Goal: Task Accomplishment & Management: Manage account settings

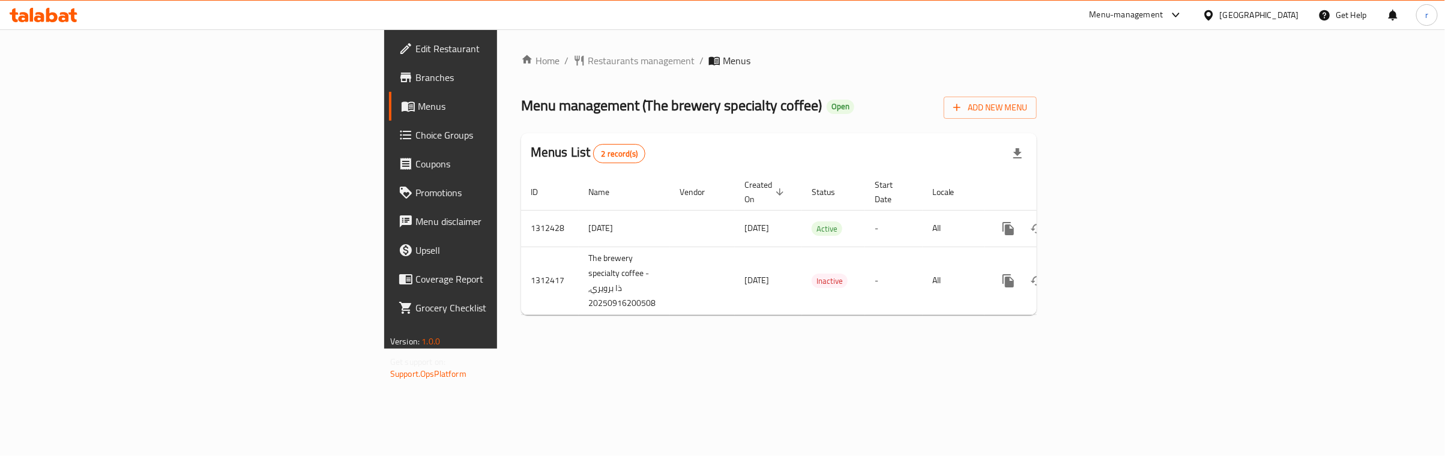
click at [416, 133] on span "Choice Groups" at bounding box center [516, 135] width 201 height 14
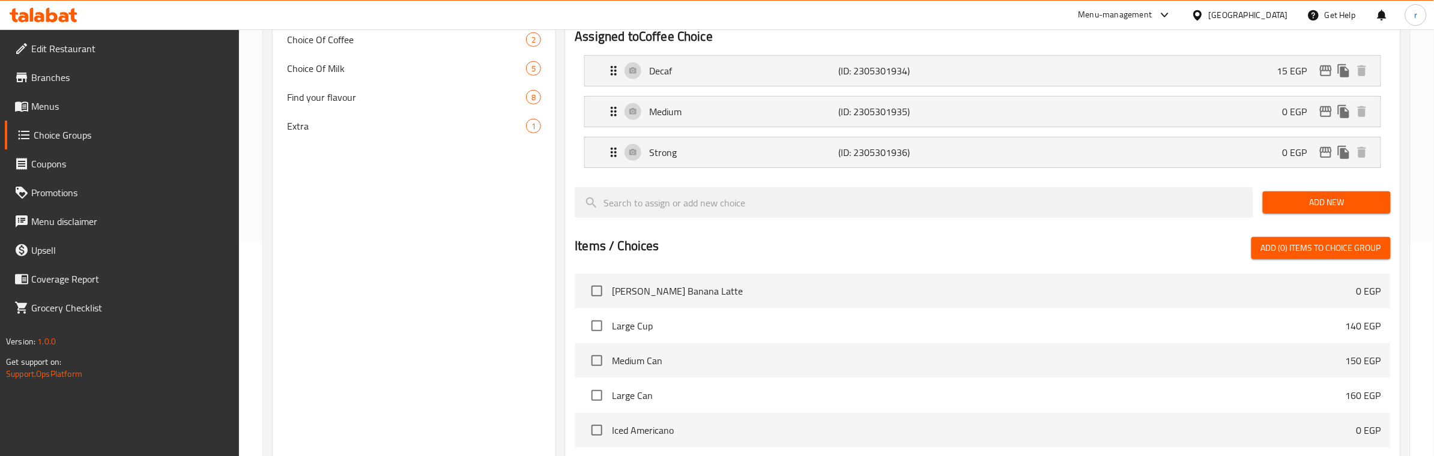
scroll to position [132, 0]
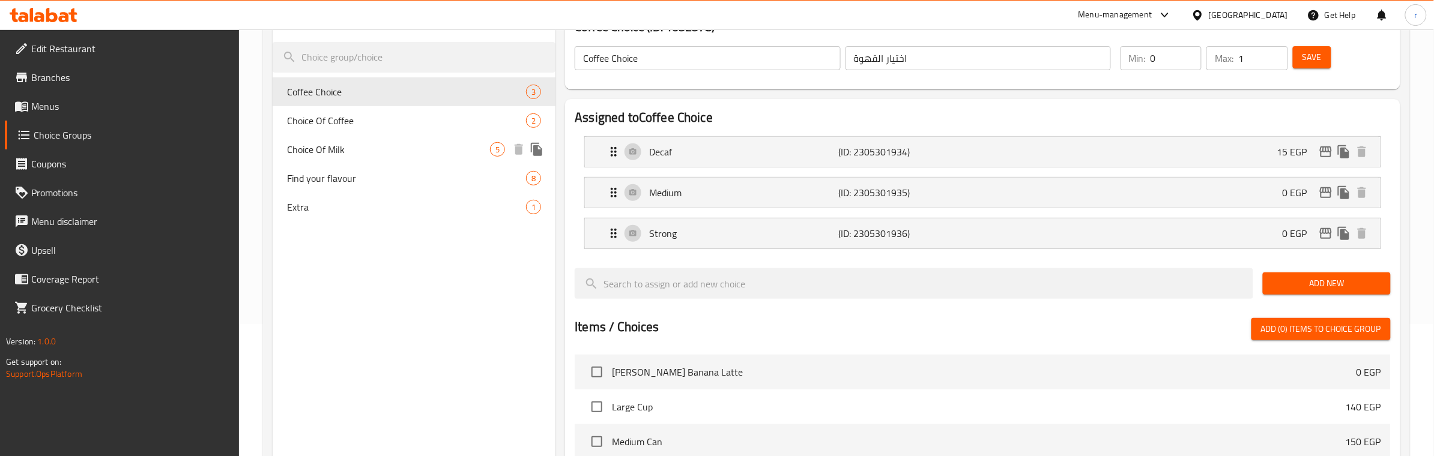
click at [359, 151] on span "Choice Of Milk" at bounding box center [388, 149] width 203 height 14
type input "Choice Of Milk"
type input "اختار الحليب"
type input "1"
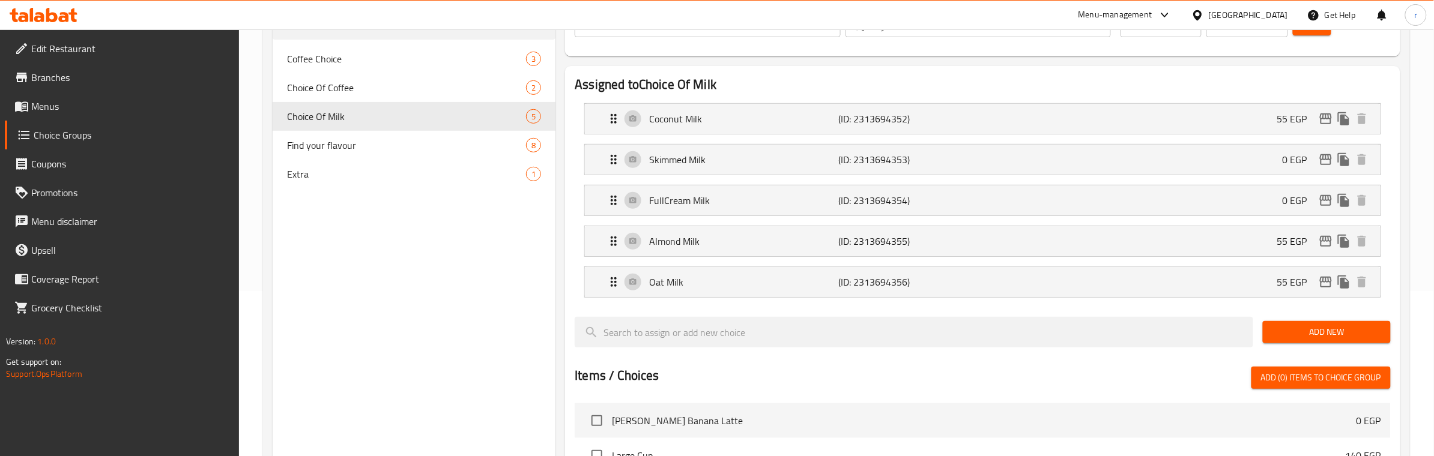
scroll to position [139, 0]
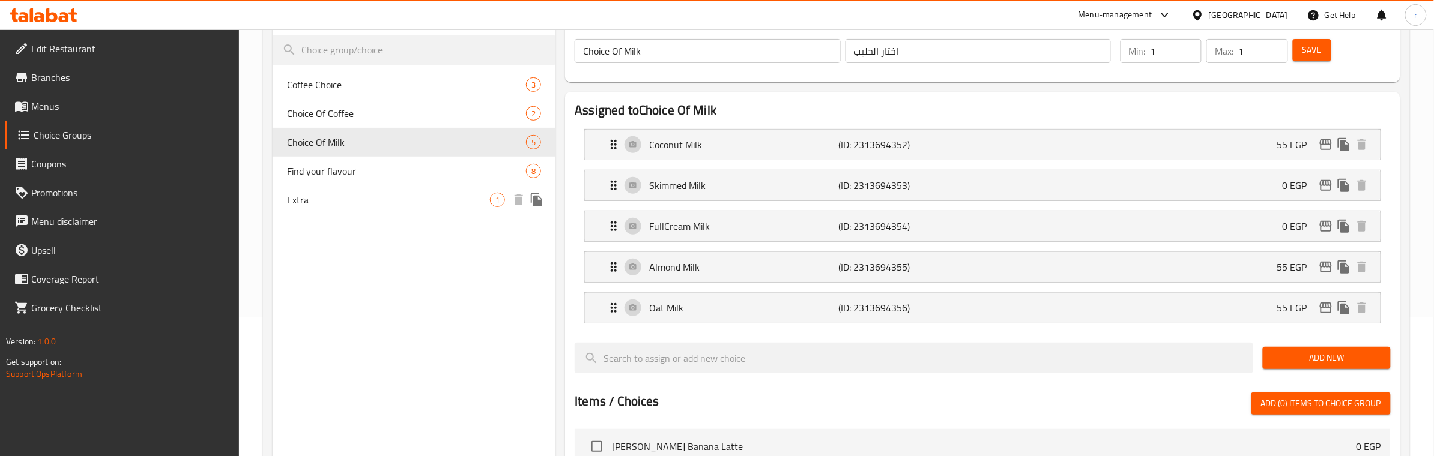
click at [377, 186] on div "Extra 1" at bounding box center [414, 200] width 283 height 29
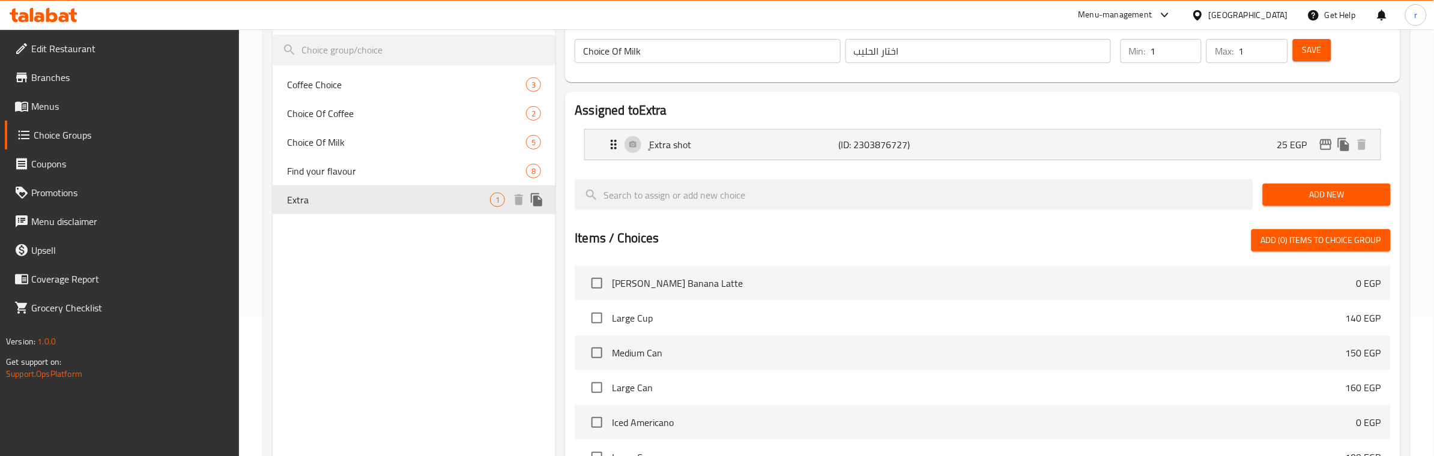
type input "Extra"
type input "اضافة"
type input "0"
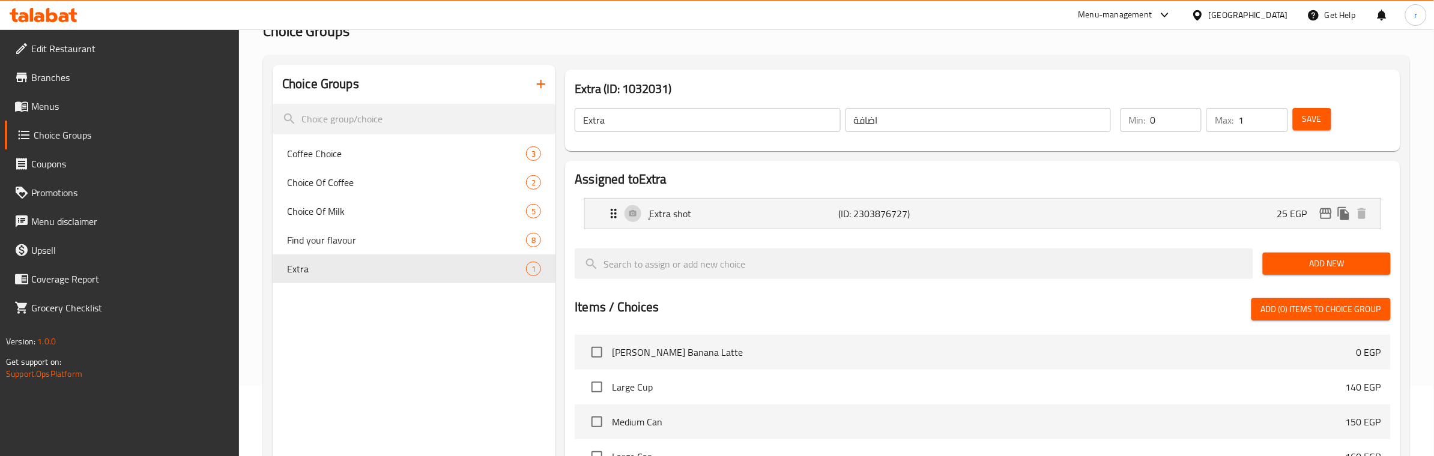
scroll to position [0, 0]
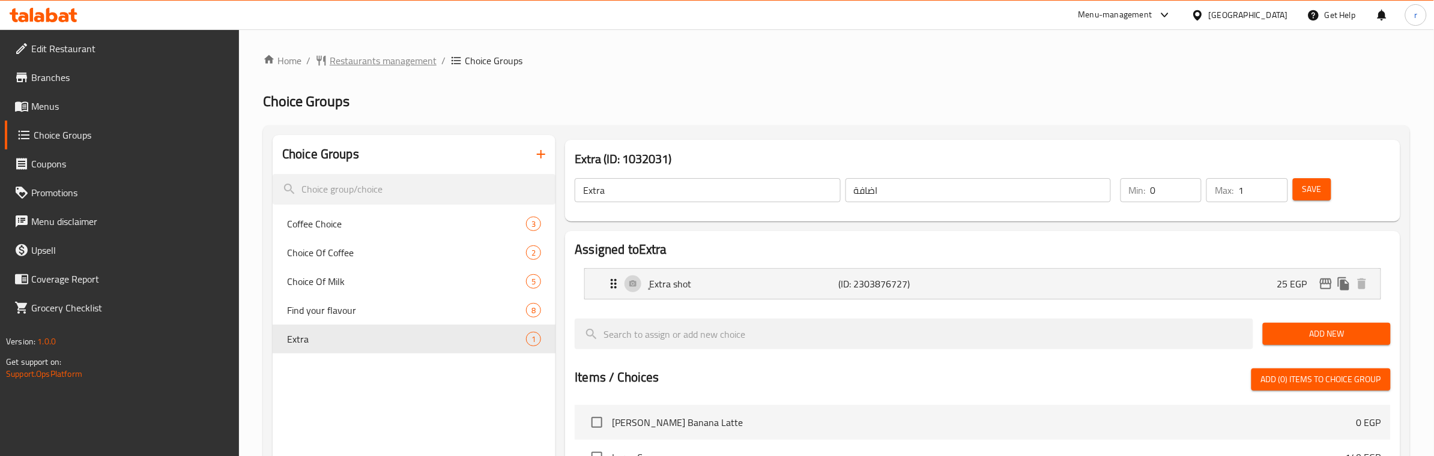
click at [410, 59] on span "Restaurants management" at bounding box center [383, 60] width 107 height 14
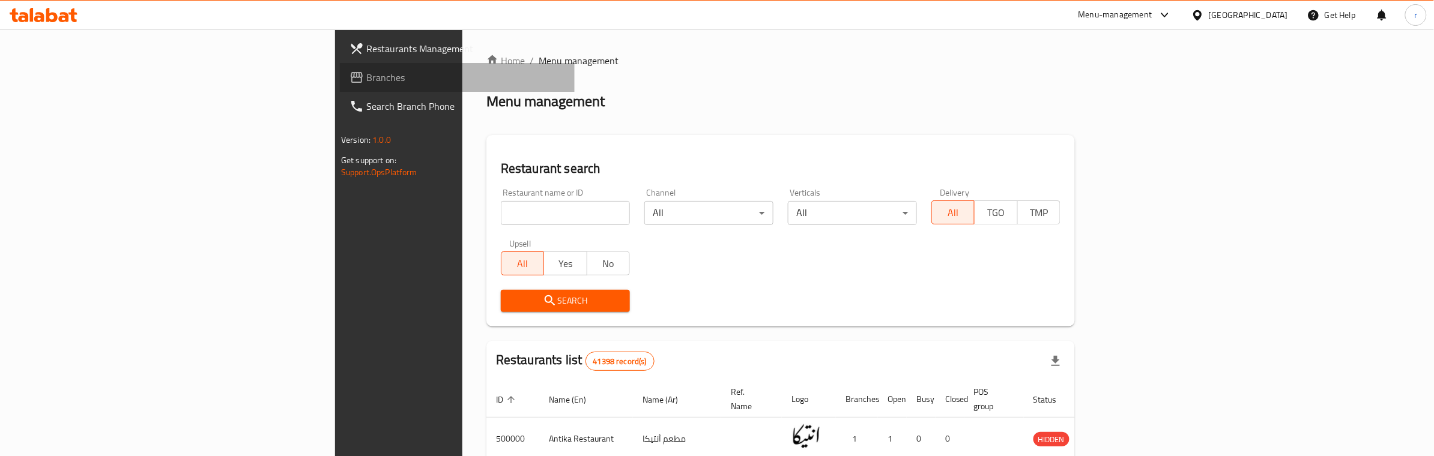
click at [366, 80] on span "Branches" at bounding box center [465, 77] width 199 height 14
